Goal: Find specific page/section: Find specific page/section

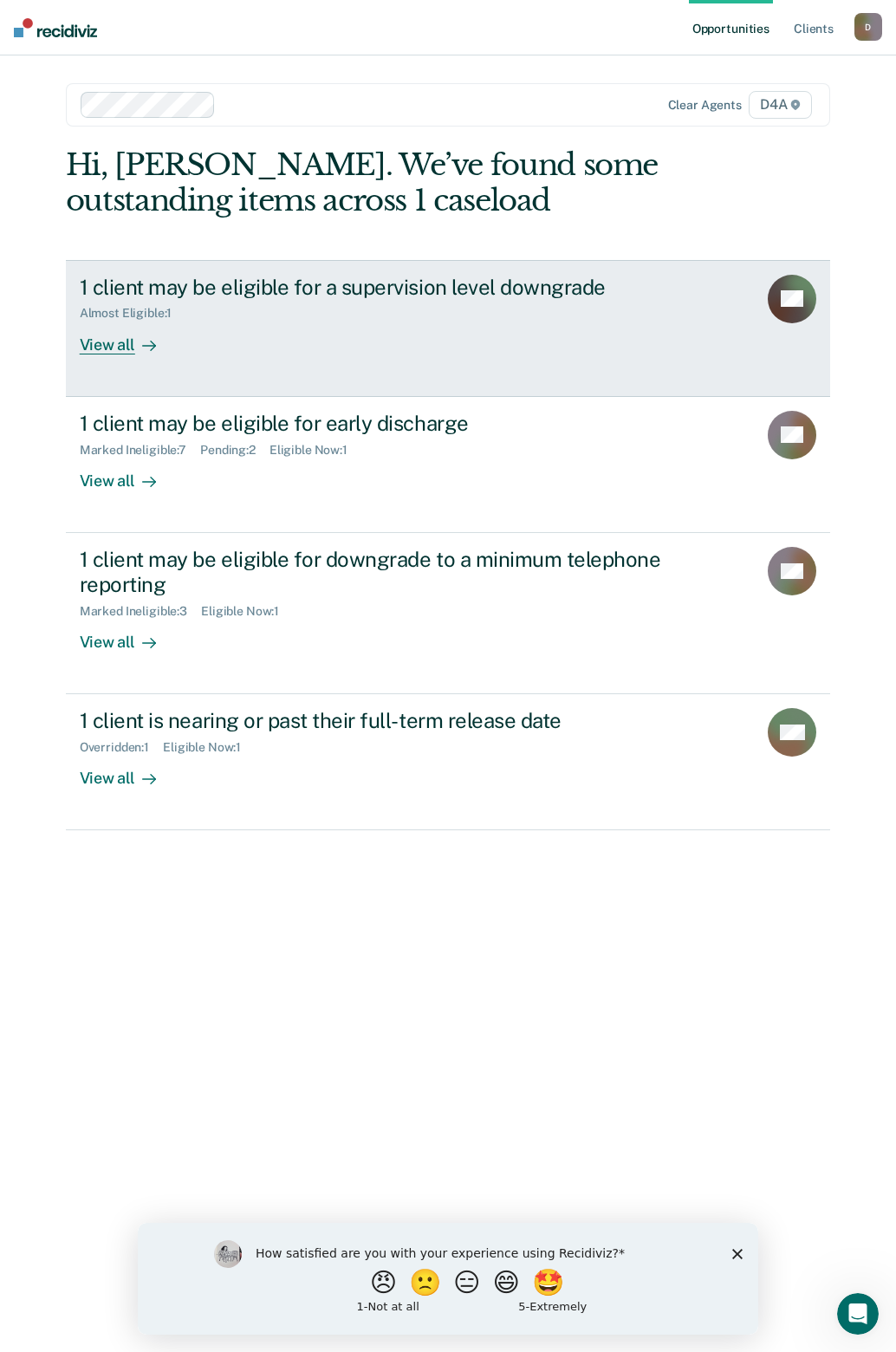
click at [146, 352] on icon at bounding box center [148, 345] width 13 height 13
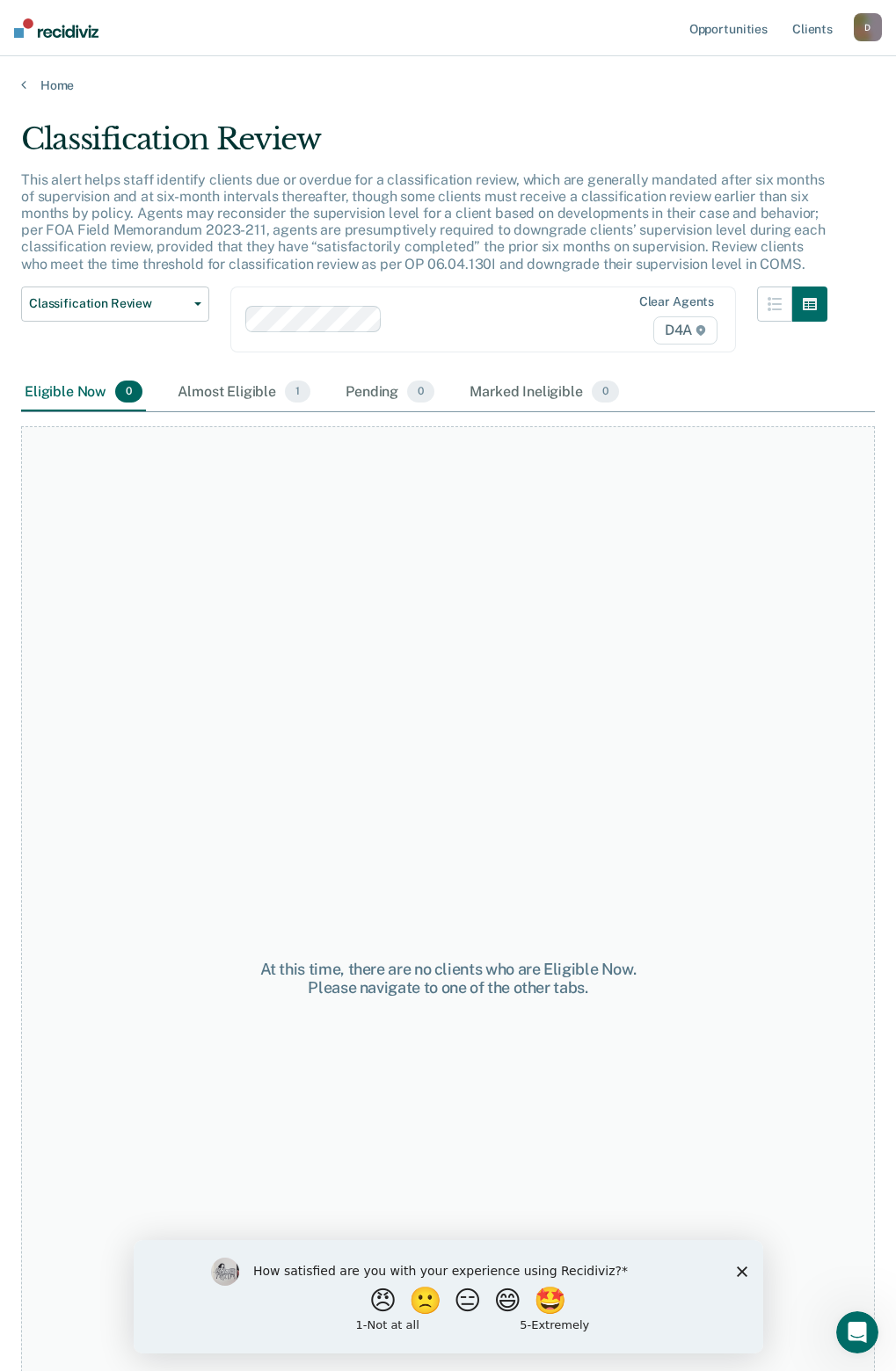
click at [740, 1270] on polygon "Close survey" at bounding box center [741, 1272] width 11 height 11
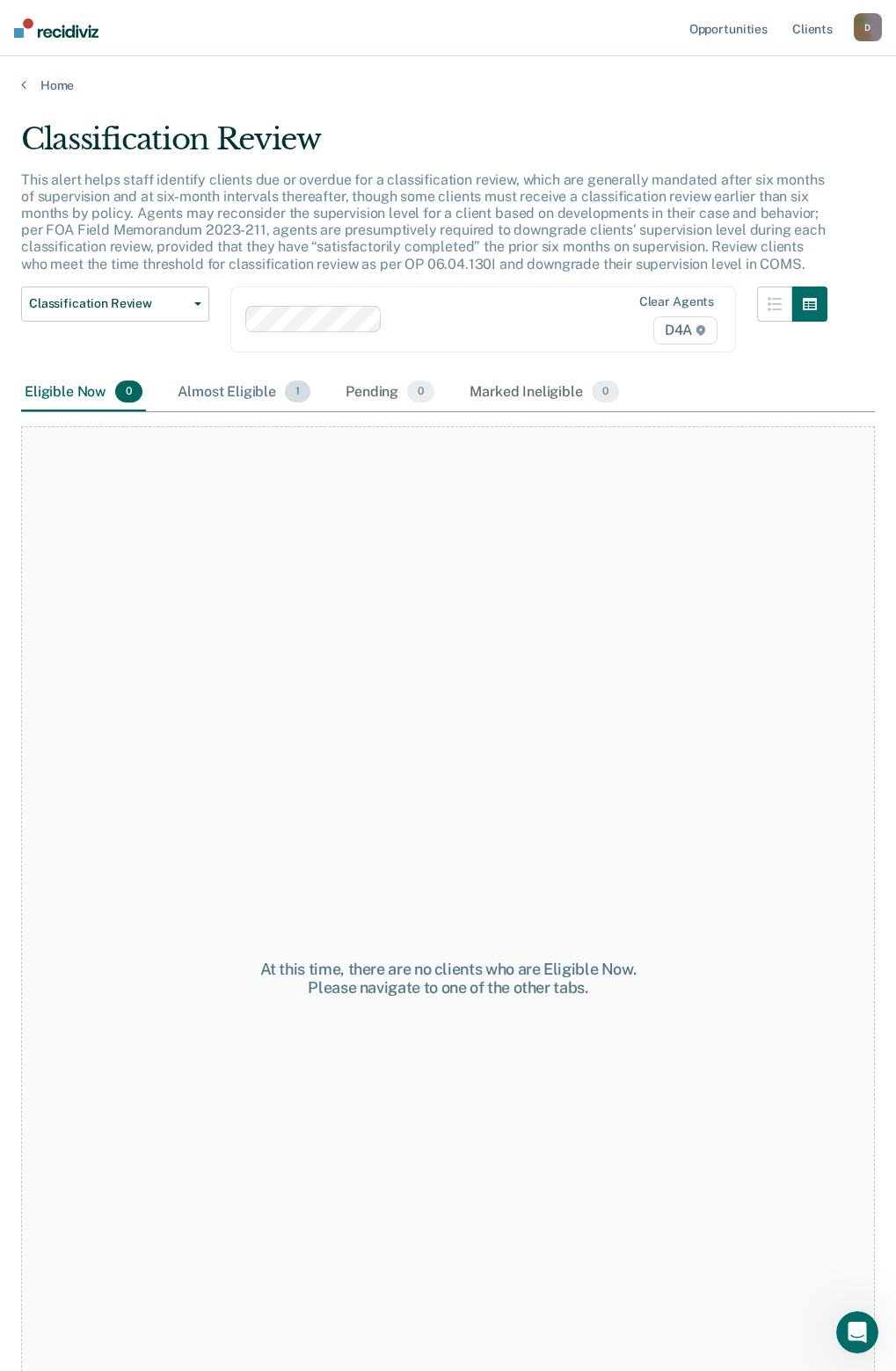
click at [245, 403] on div "Almost Eligible 1" at bounding box center [244, 393] width 140 height 39
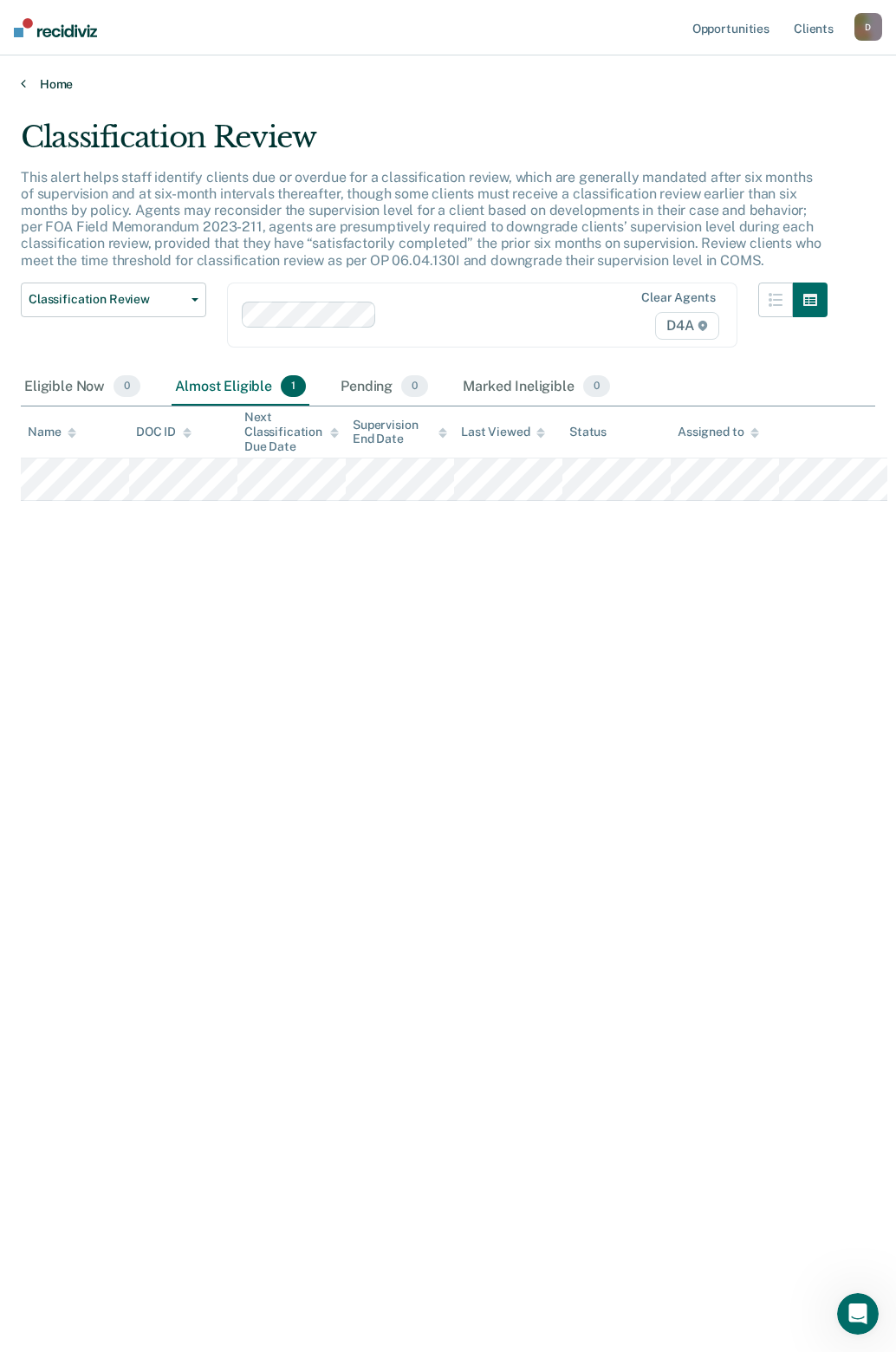
click at [39, 87] on link "Home" at bounding box center [448, 83] width 855 height 15
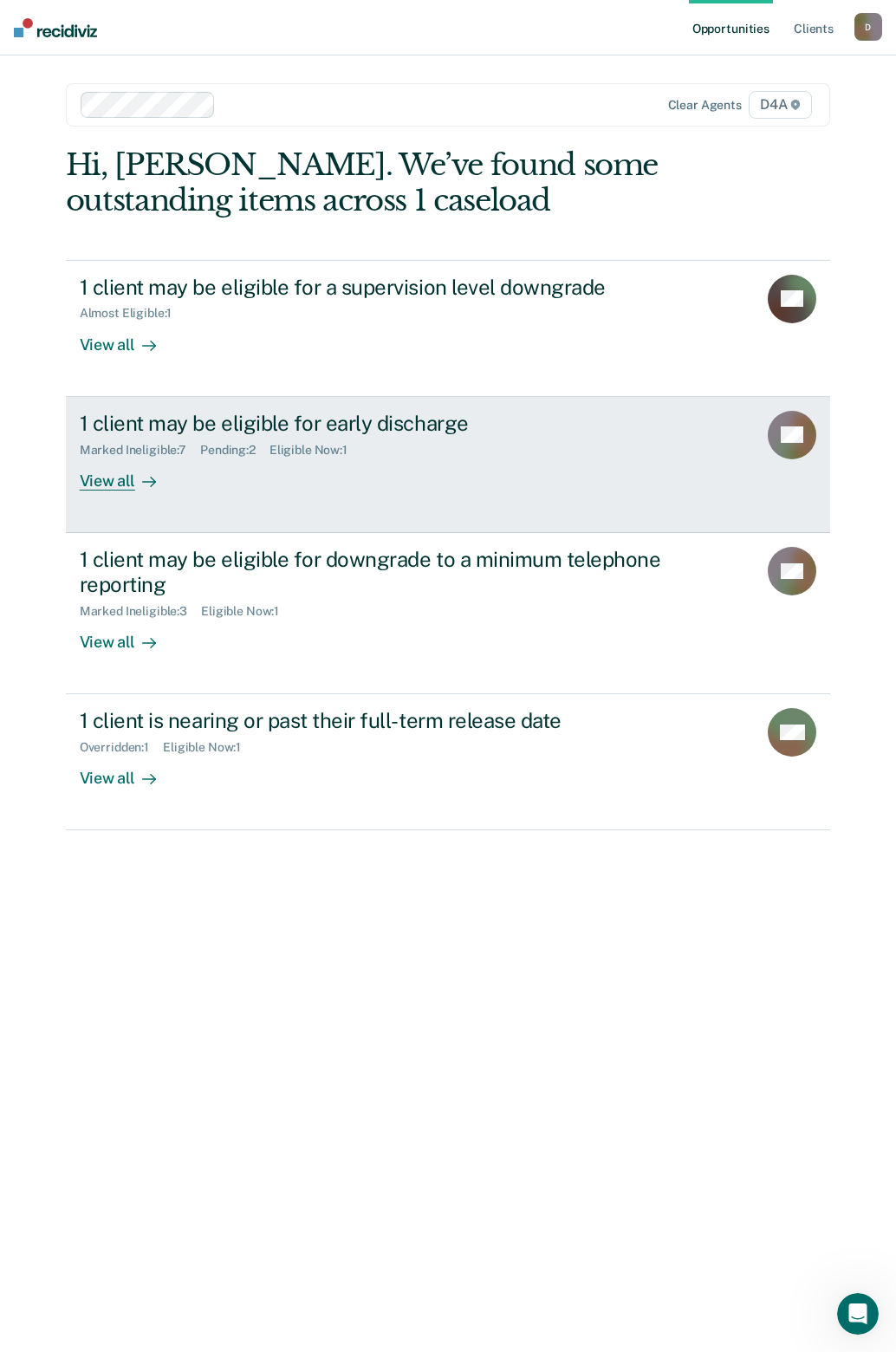
click at [139, 479] on div at bounding box center [145, 481] width 21 height 20
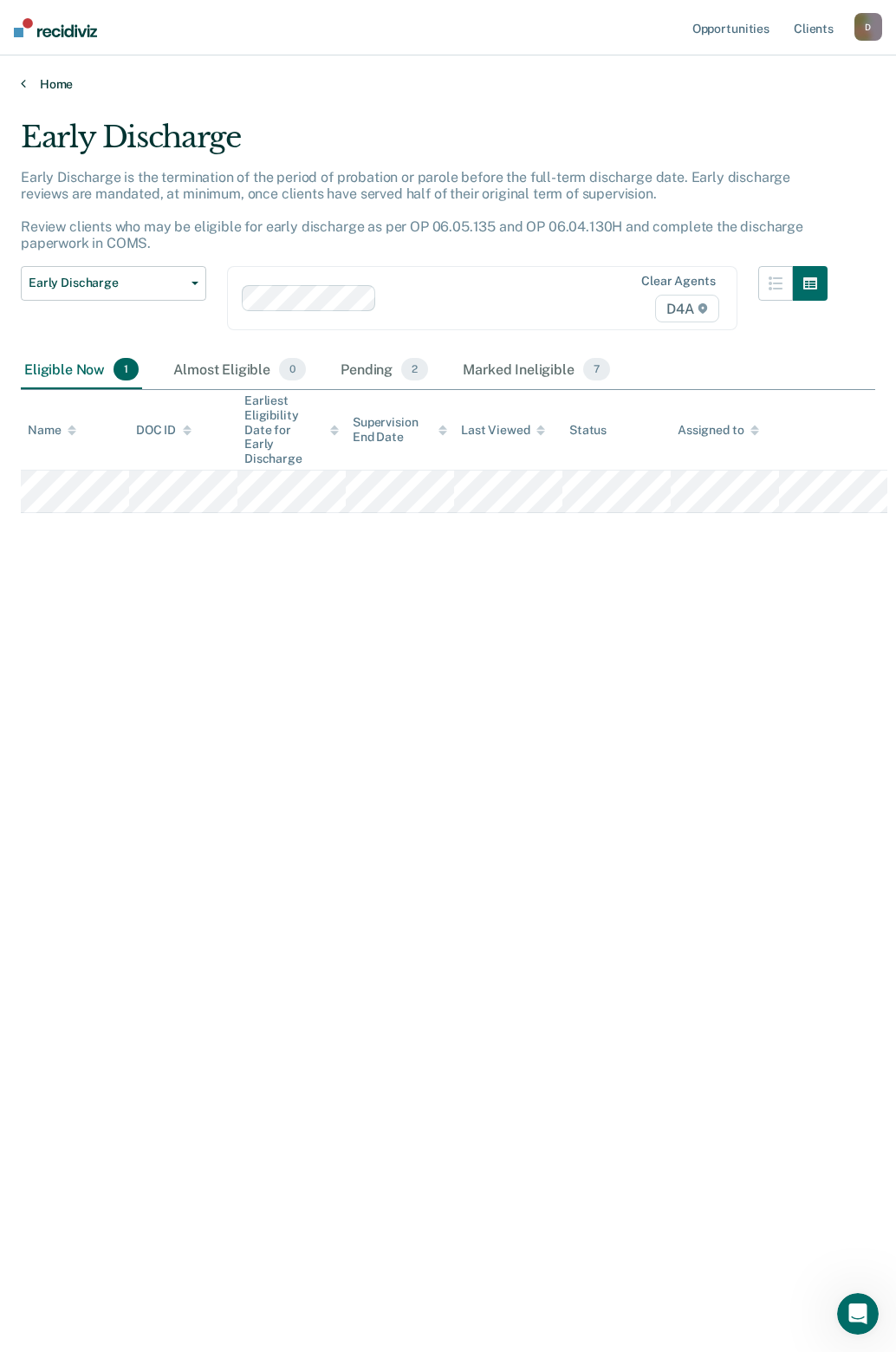
click at [57, 83] on link "Home" at bounding box center [448, 83] width 855 height 15
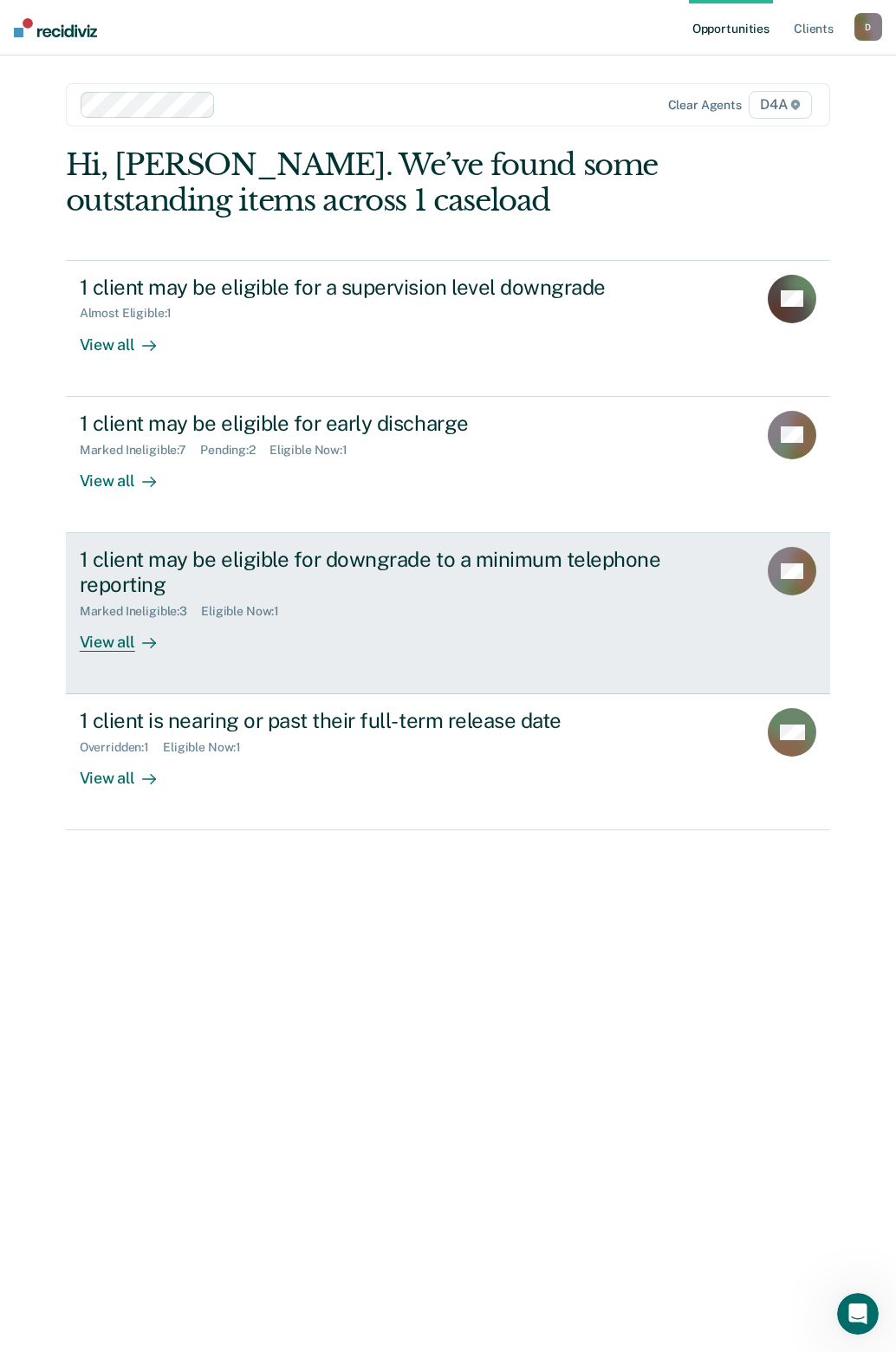
click at [125, 642] on div "View all" at bounding box center [128, 635] width 97 height 34
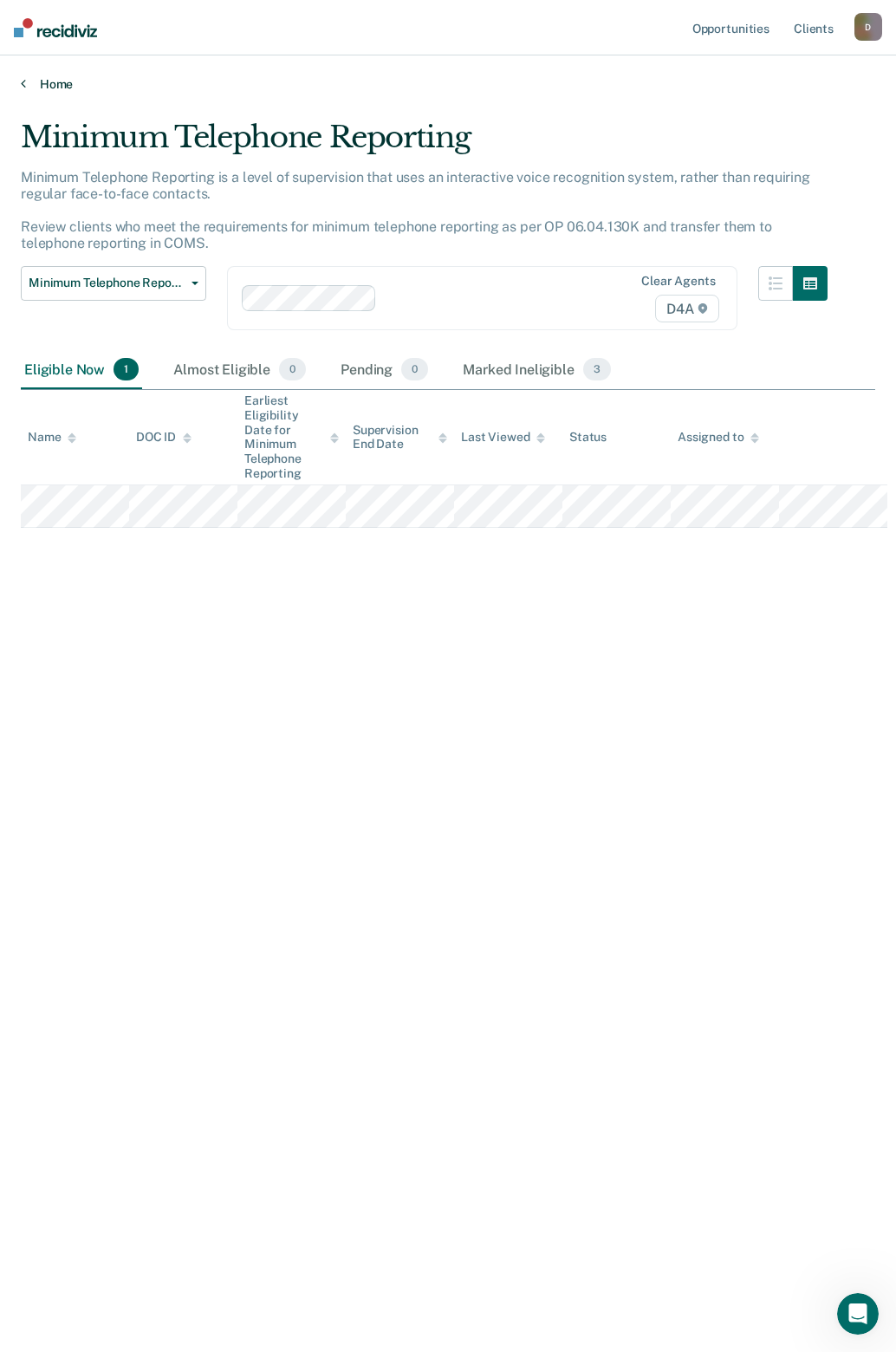
click at [46, 85] on link "Home" at bounding box center [448, 83] width 855 height 15
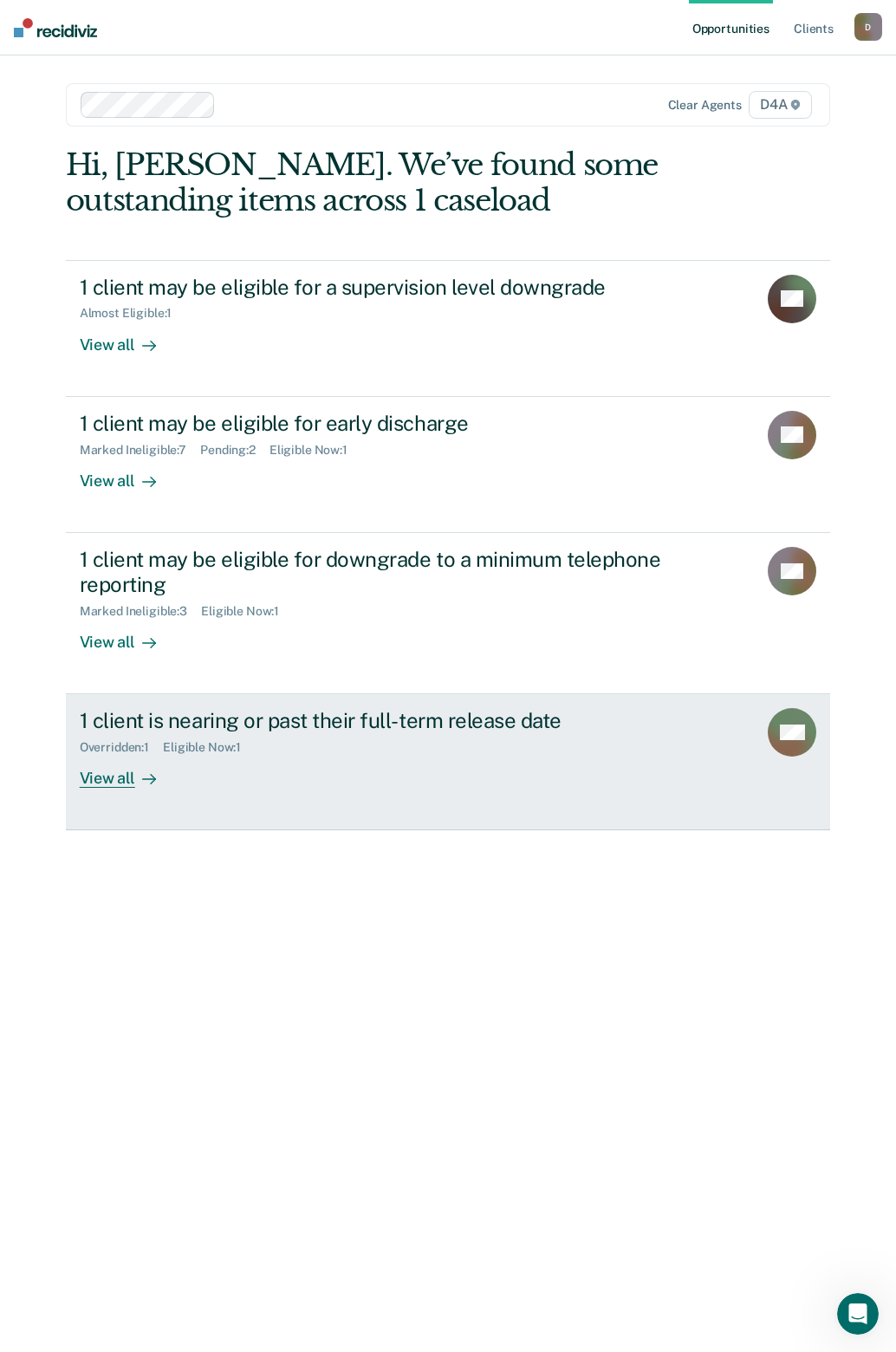
click at [91, 780] on div "View all" at bounding box center [128, 772] width 97 height 34
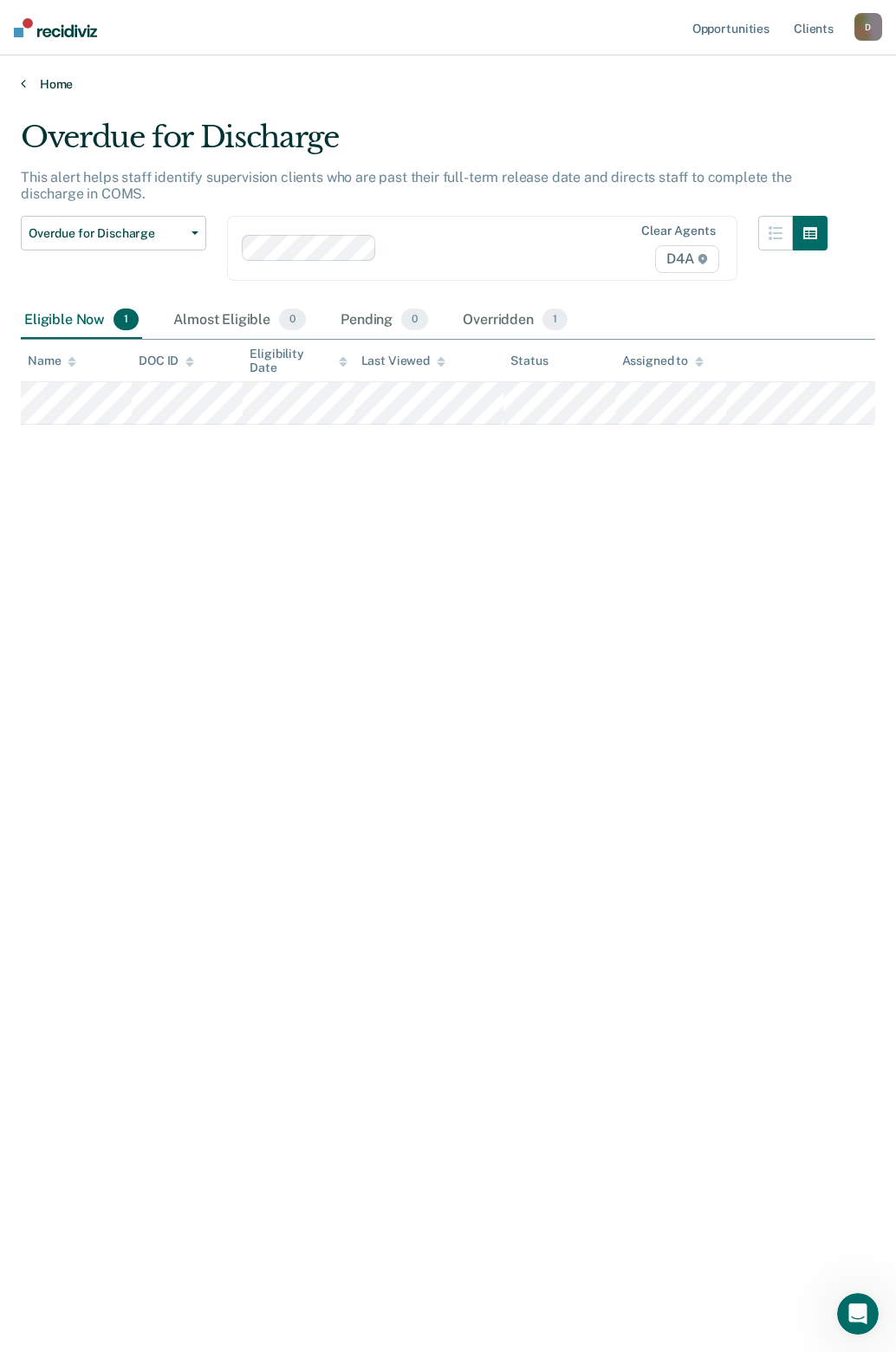
click at [52, 77] on link "Home" at bounding box center [448, 83] width 855 height 15
